Goal: Book appointment/travel/reservation

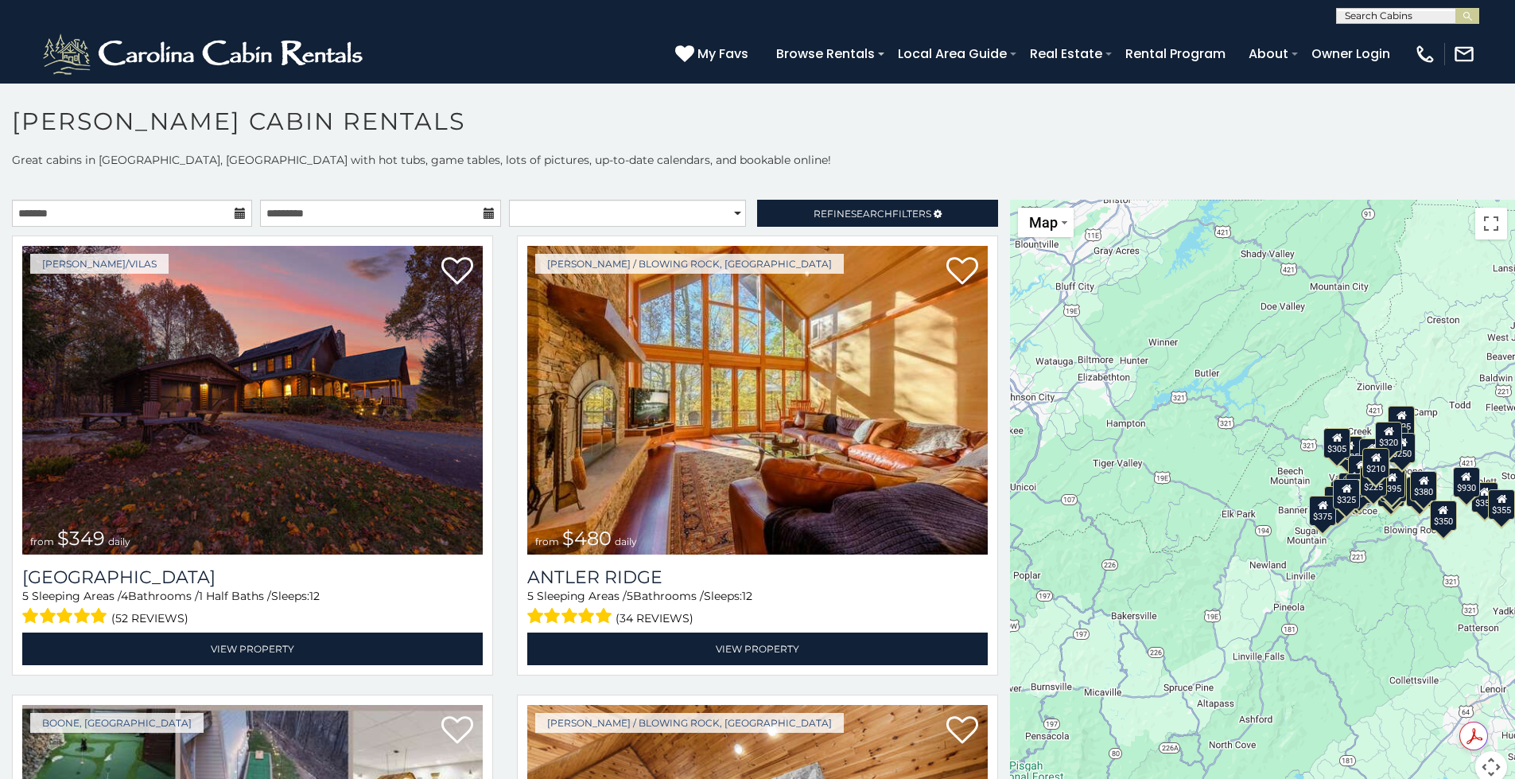
click at [235, 216] on icon at bounding box center [240, 213] width 11 height 11
click at [238, 210] on icon at bounding box center [240, 213] width 11 height 11
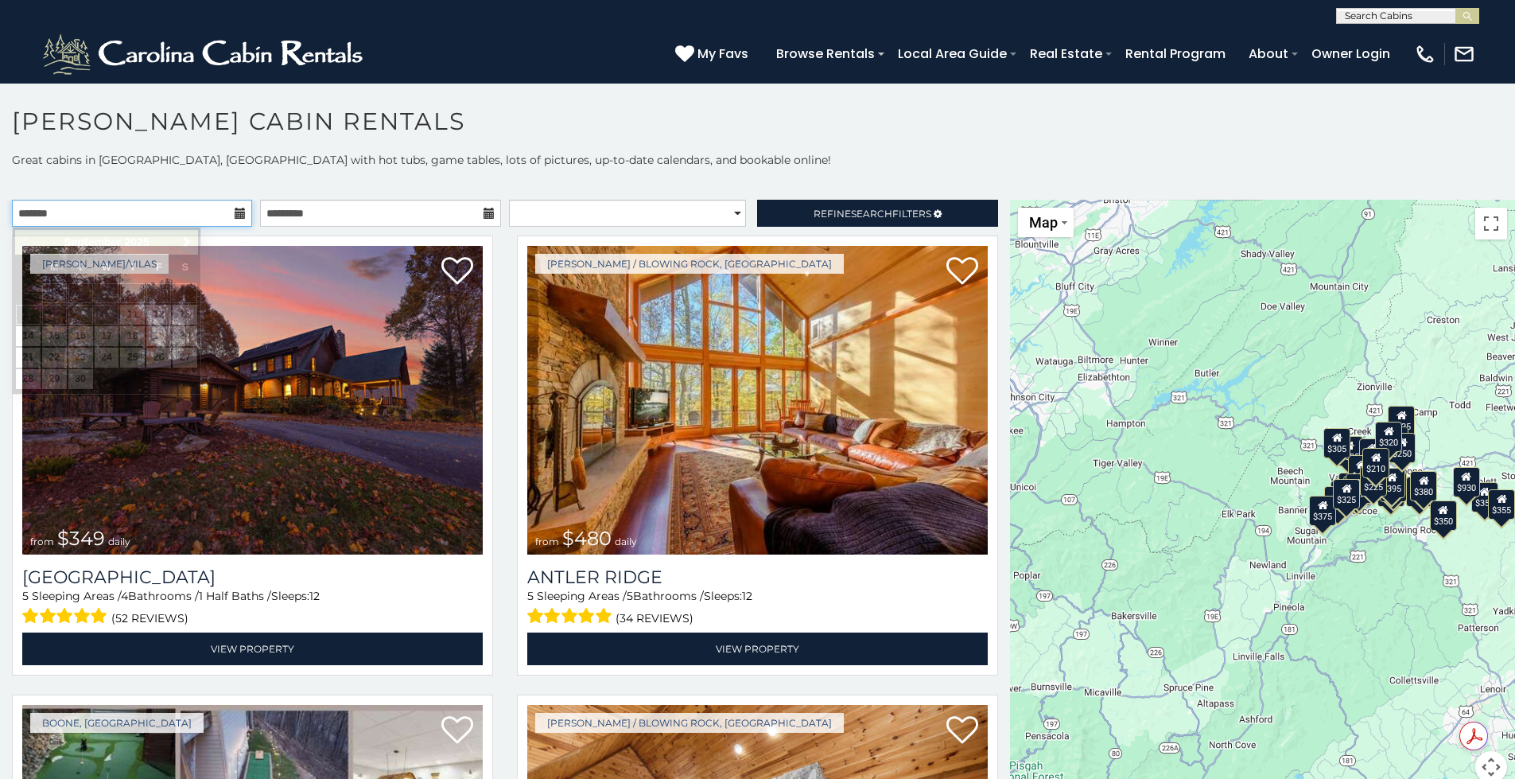
click at [228, 213] on input "text" at bounding box center [132, 213] width 240 height 27
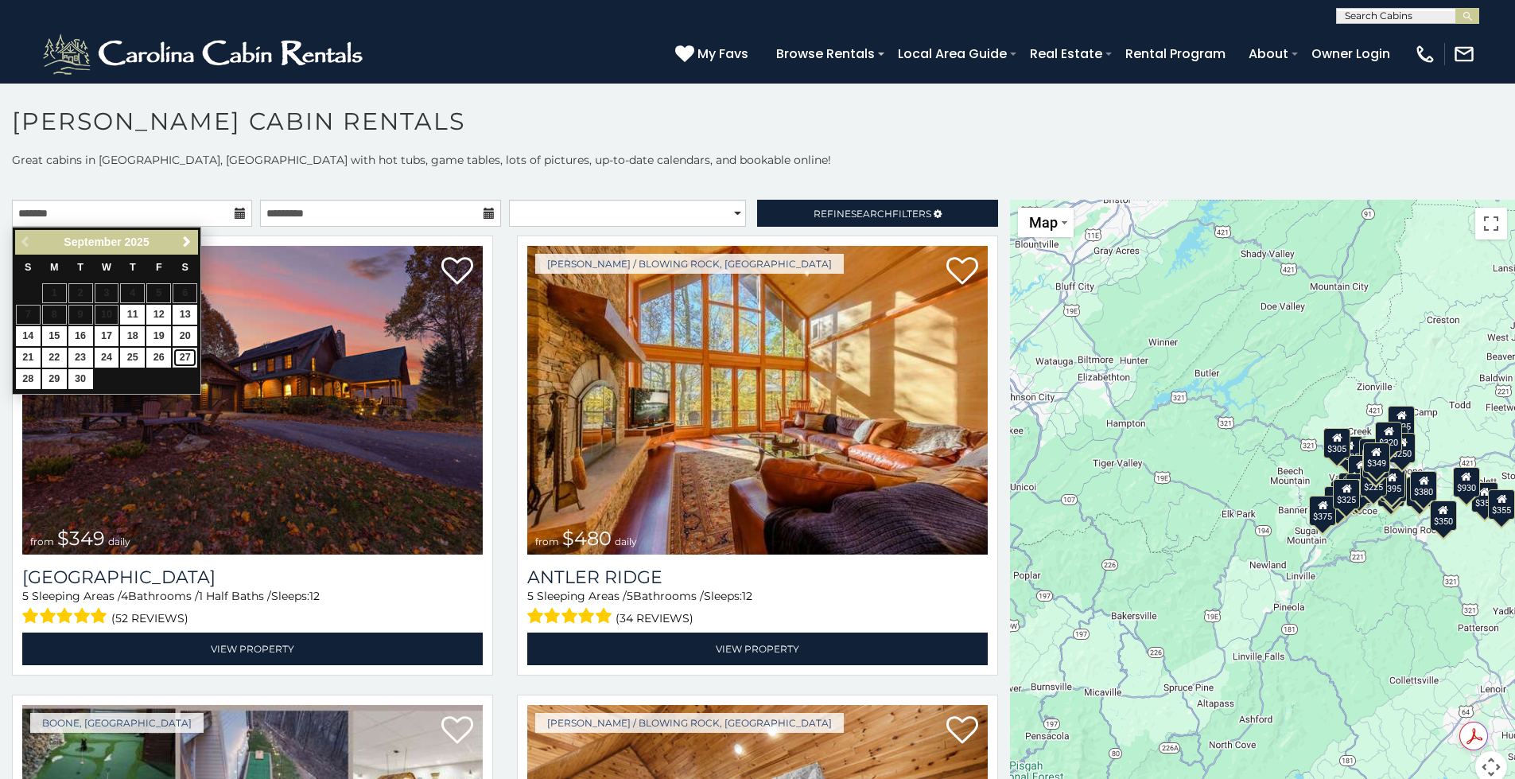
click at [177, 354] on link "27" at bounding box center [185, 358] width 25 height 20
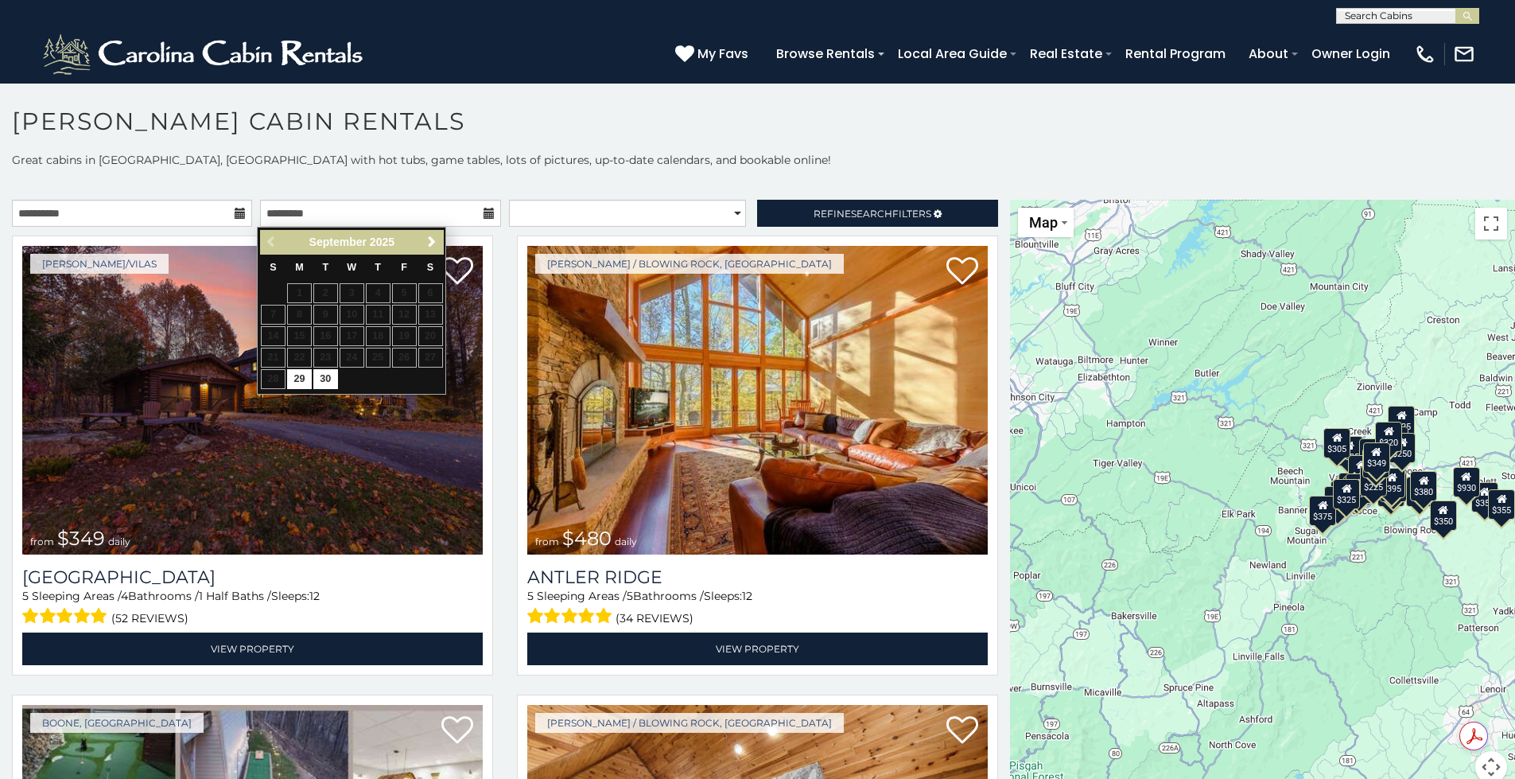
click at [275, 237] on div "Previous Next September 2025" at bounding box center [351, 242] width 183 height 25
click at [202, 217] on input "**********" at bounding box center [132, 213] width 240 height 27
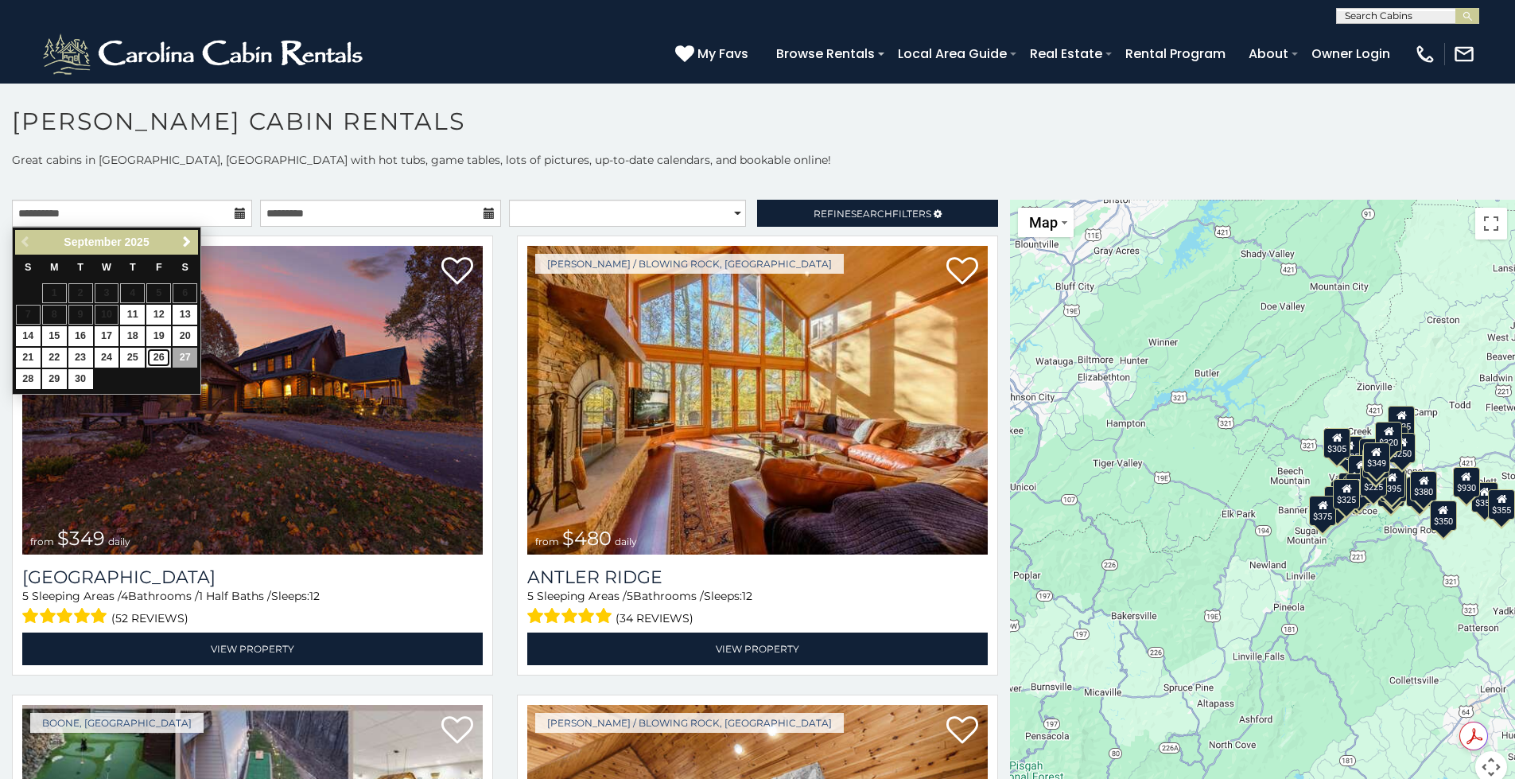
click at [164, 356] on link "26" at bounding box center [158, 358] width 25 height 20
type input "**********"
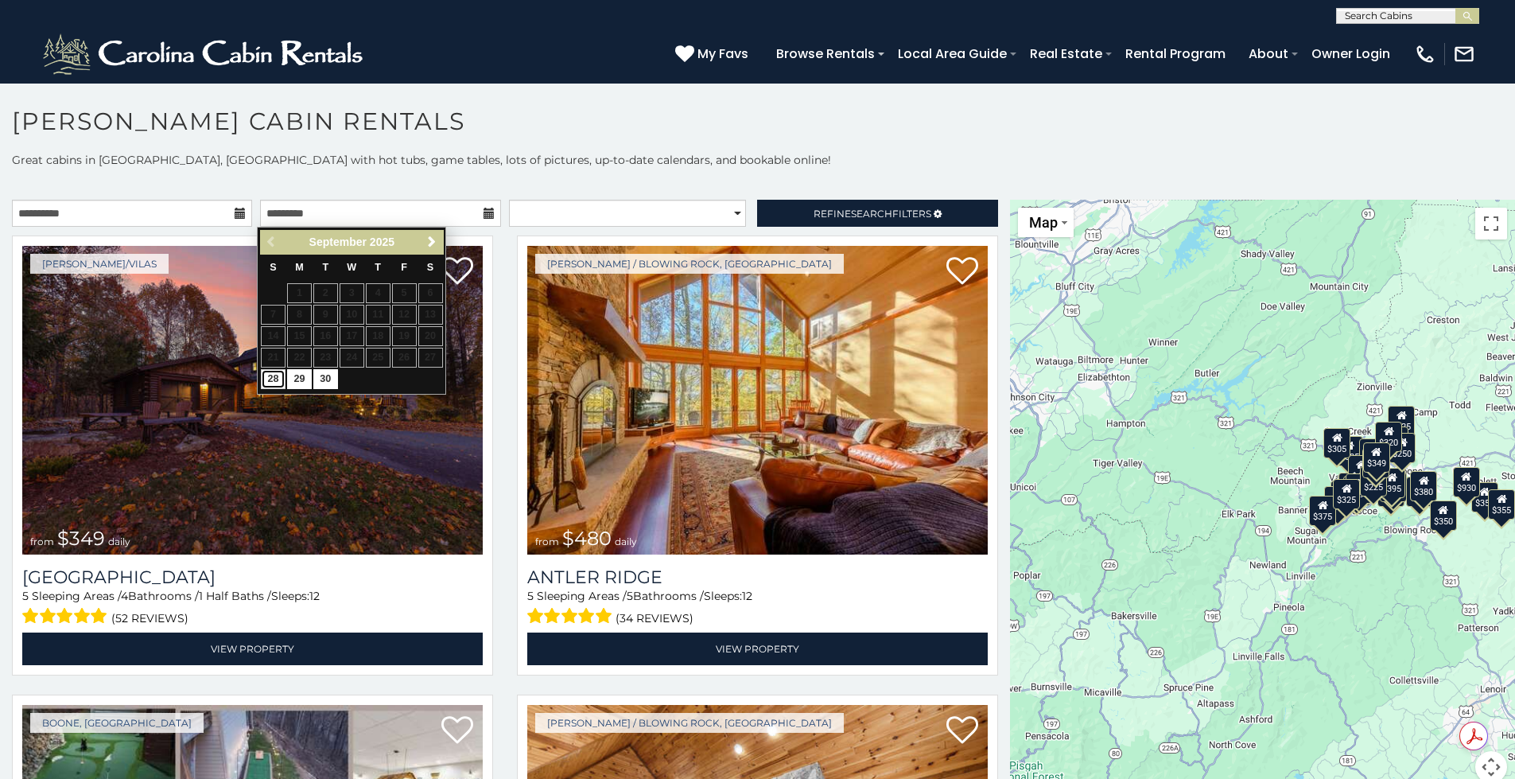
click at [270, 376] on link "28" at bounding box center [273, 379] width 25 height 20
type input "**********"
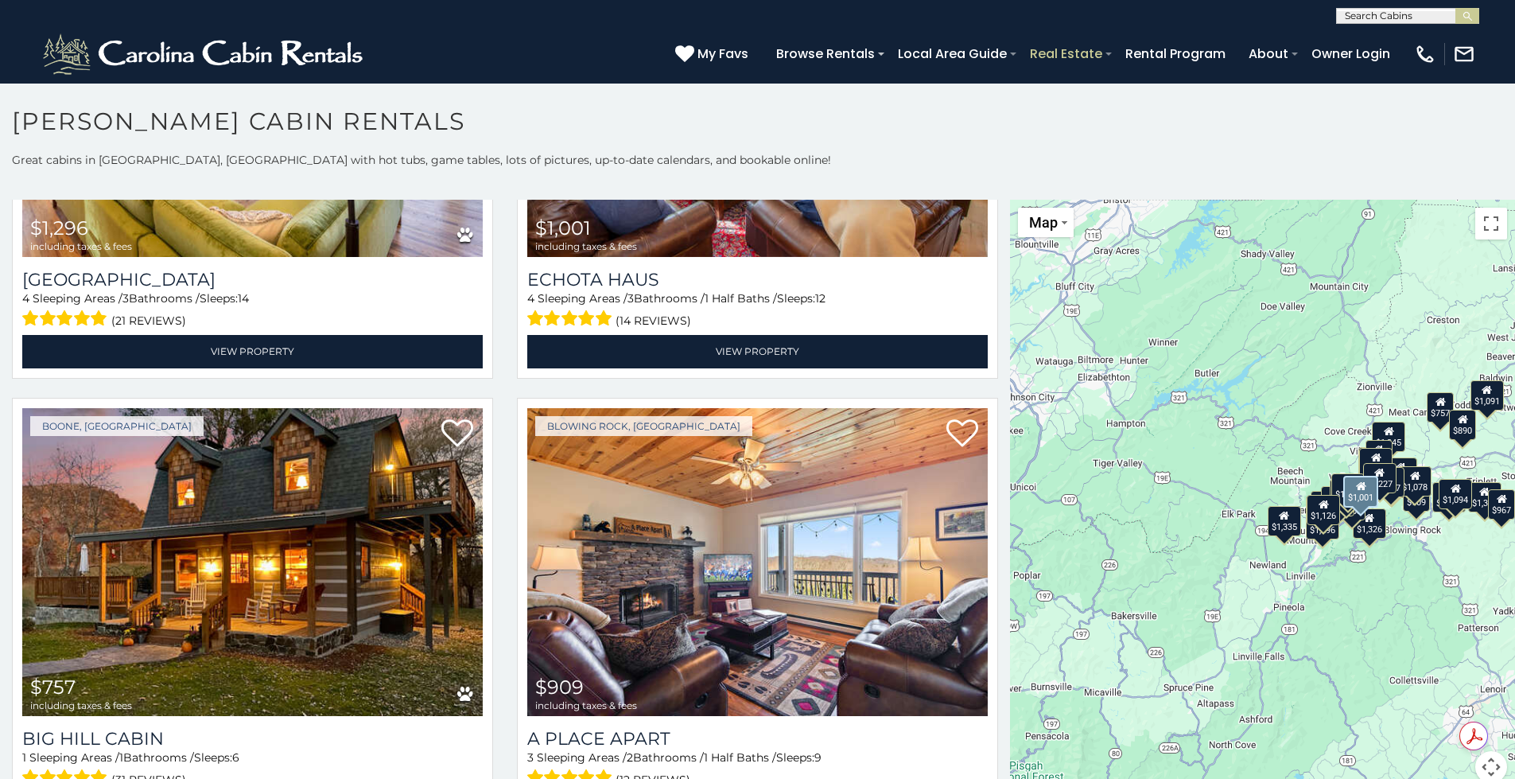
scroll to position [4932, 0]
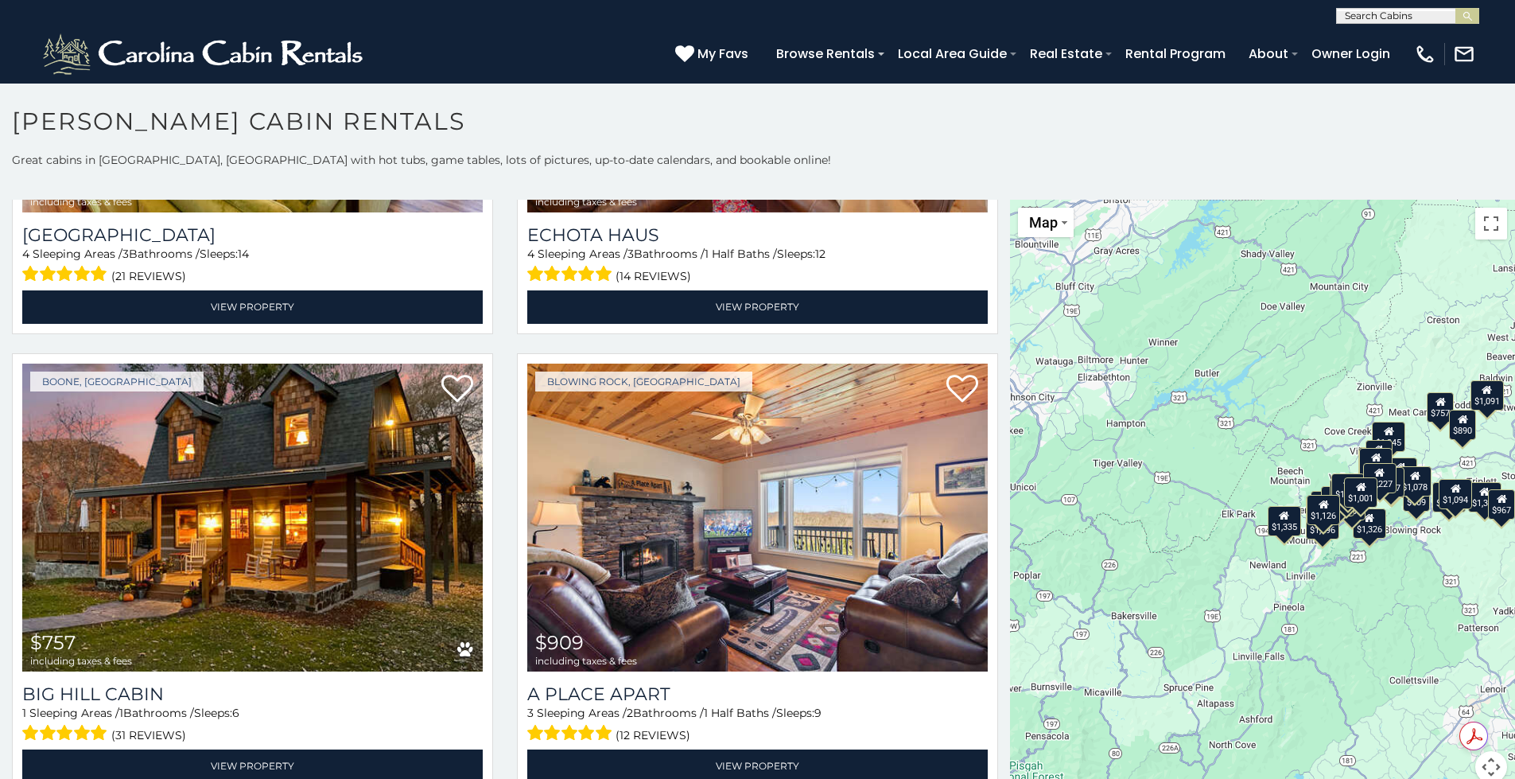
click at [1432, 409] on div "$757" at bounding box center [1441, 406] width 27 height 30
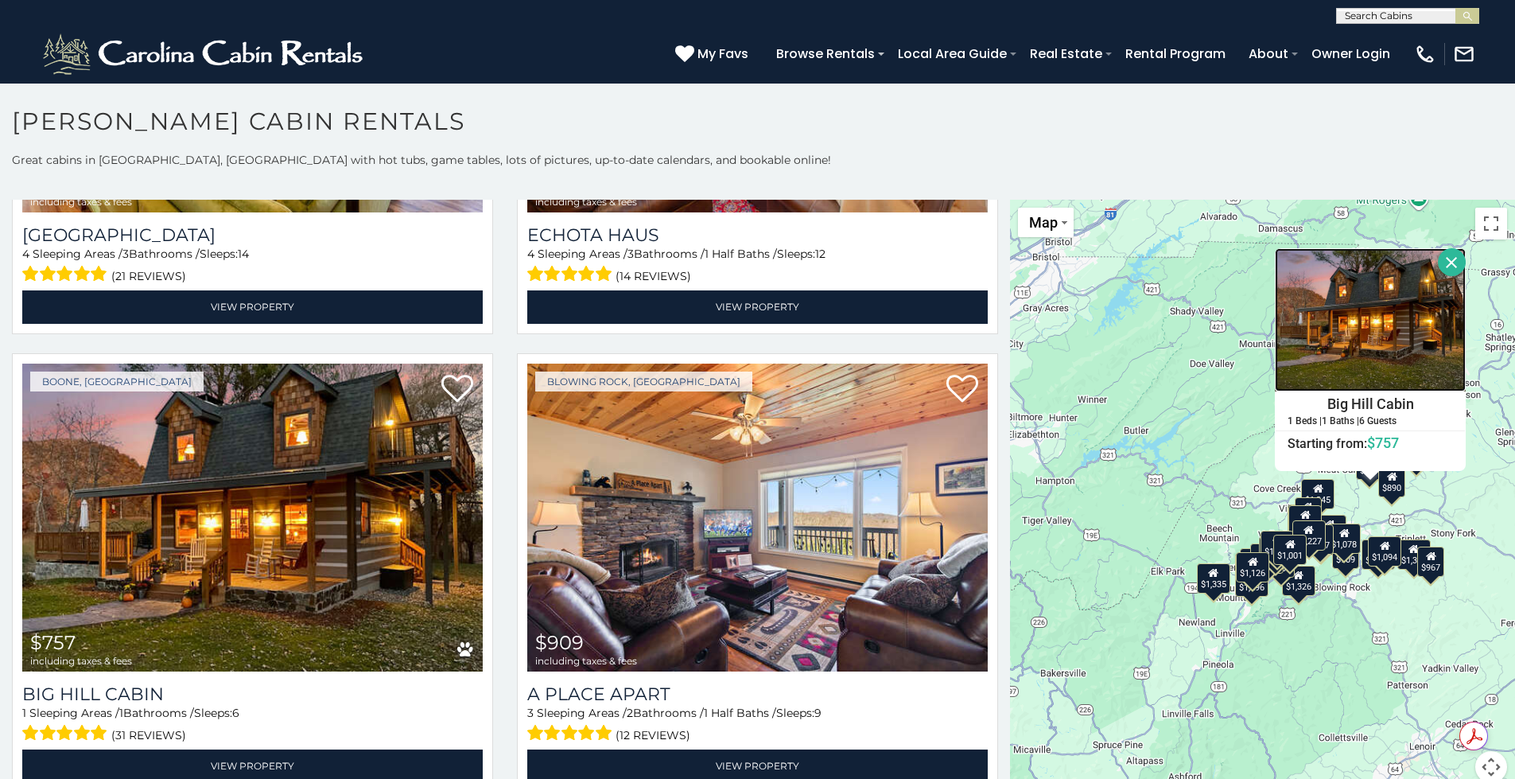
click at [1321, 382] on img at bounding box center [1371, 319] width 191 height 143
click at [1433, 491] on div "$1,344 $1,438 $1,454 $1,334 $1,345 $1,107 $1,290 $1,296 $967 $1,335 $1,326 $1,0…" at bounding box center [1262, 501] width 505 height 602
click at [1382, 491] on div "$890" at bounding box center [1392, 482] width 27 height 30
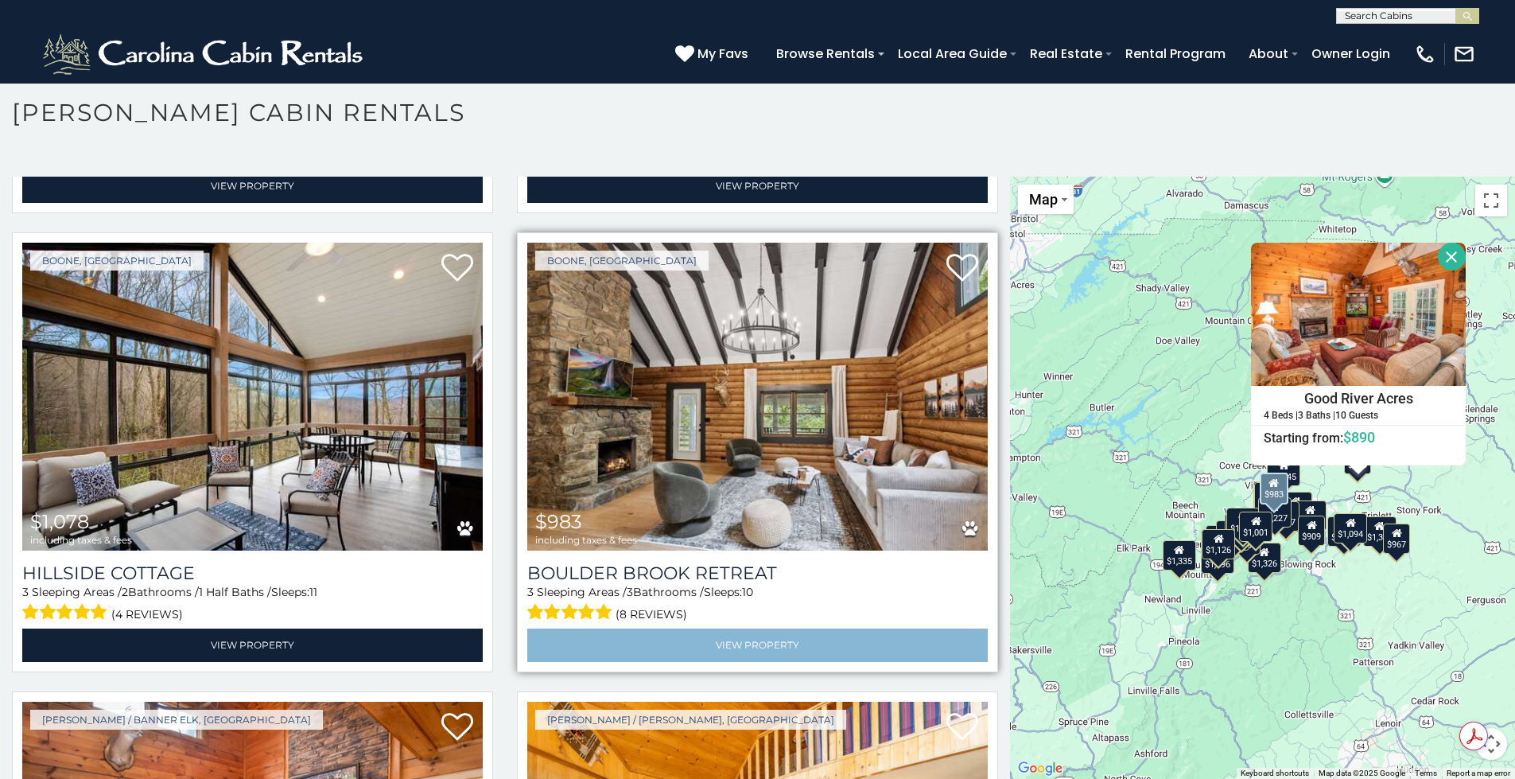
scroll to position [5807, 0]
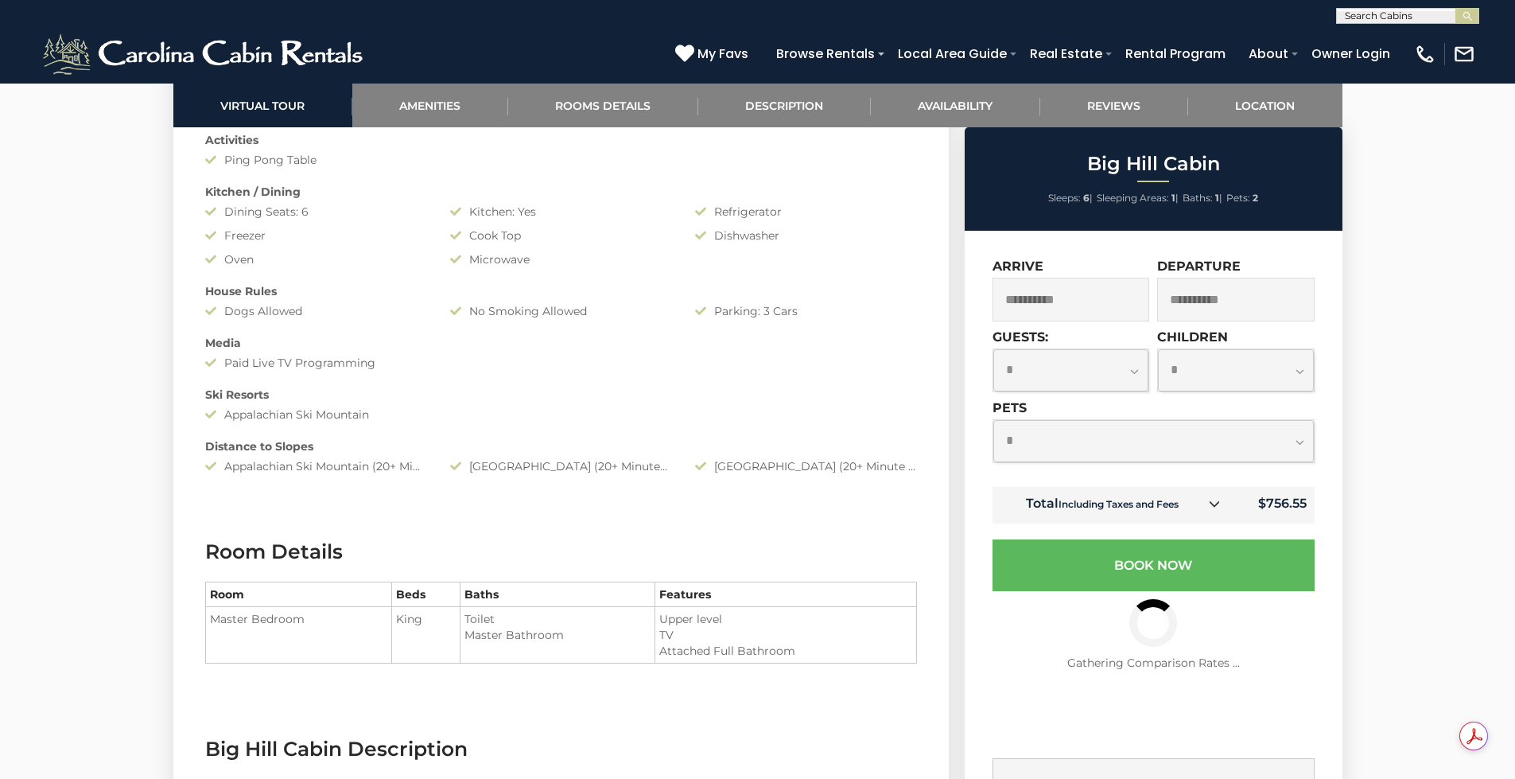
scroll to position [1511, 0]
